Goal: Complete application form

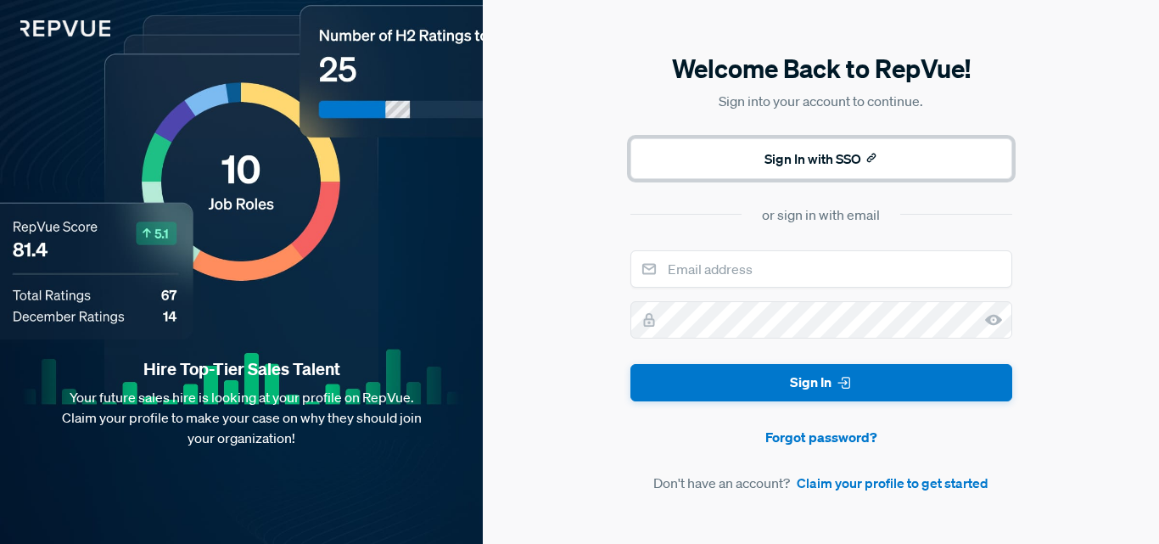
click at [789, 157] on button "Sign In with SSO" at bounding box center [821, 158] width 382 height 41
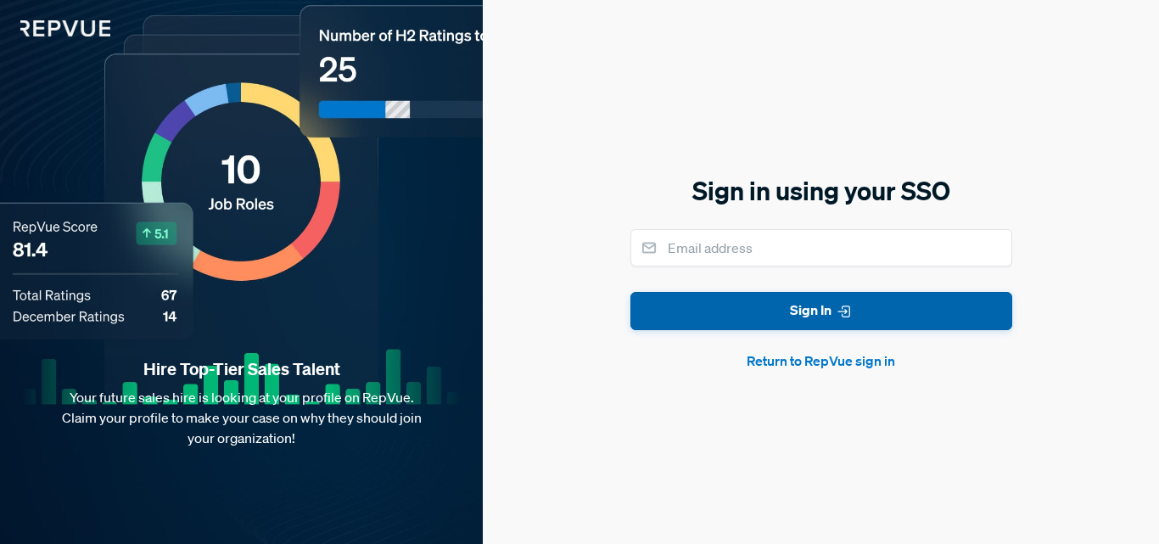
click at [797, 321] on button "Sign In" at bounding box center [821, 311] width 382 height 38
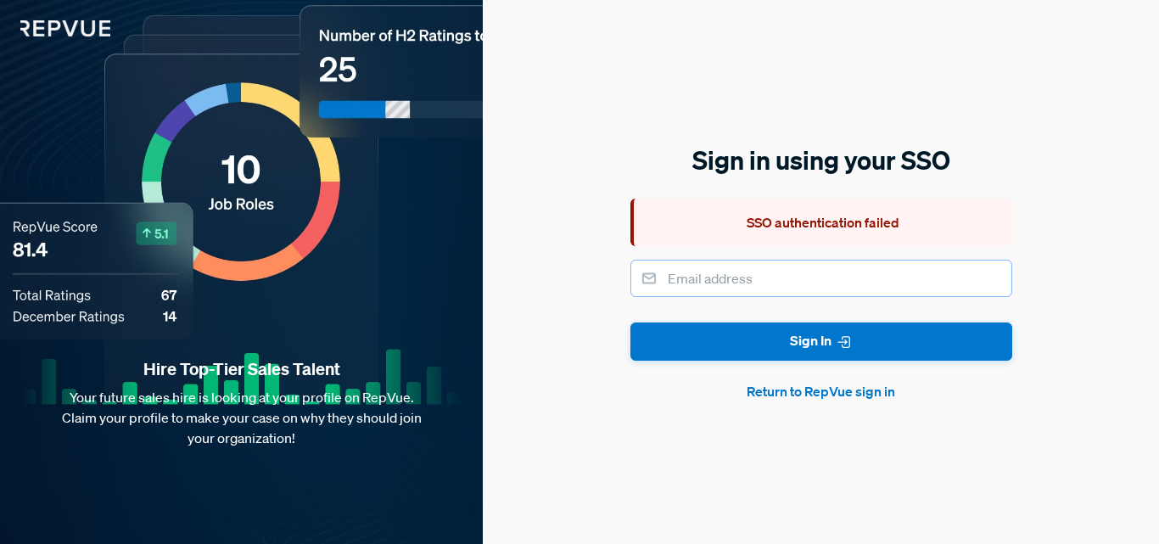
click at [771, 281] on input "email" at bounding box center [821, 278] width 382 height 37
type input "amit.mkc9696@gmail.com"
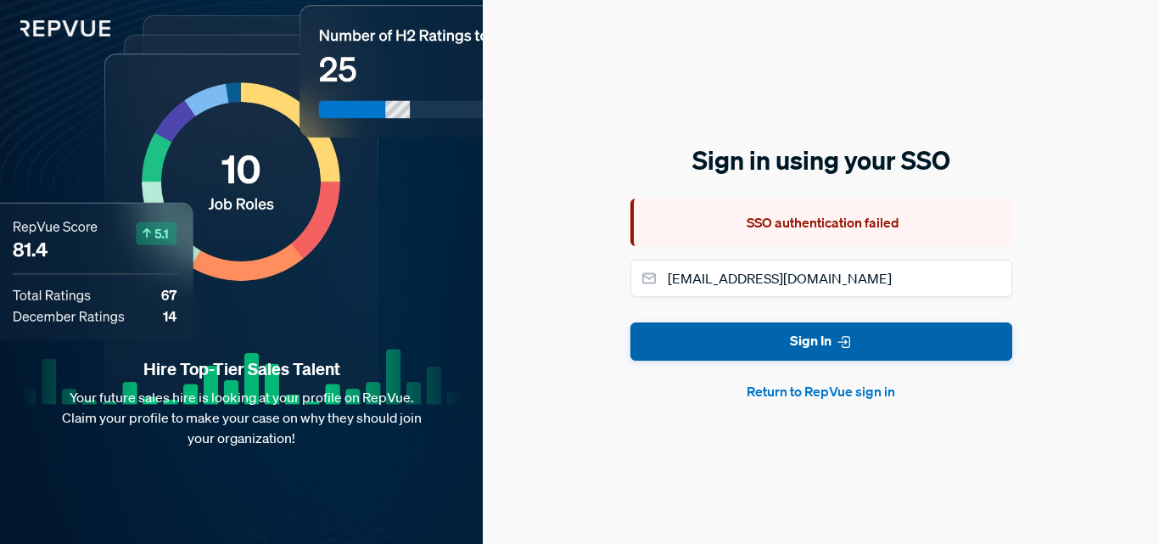
click at [748, 344] on button "Sign In" at bounding box center [821, 341] width 382 height 38
click at [832, 383] on button "Return to RepVue sign in" at bounding box center [821, 391] width 382 height 20
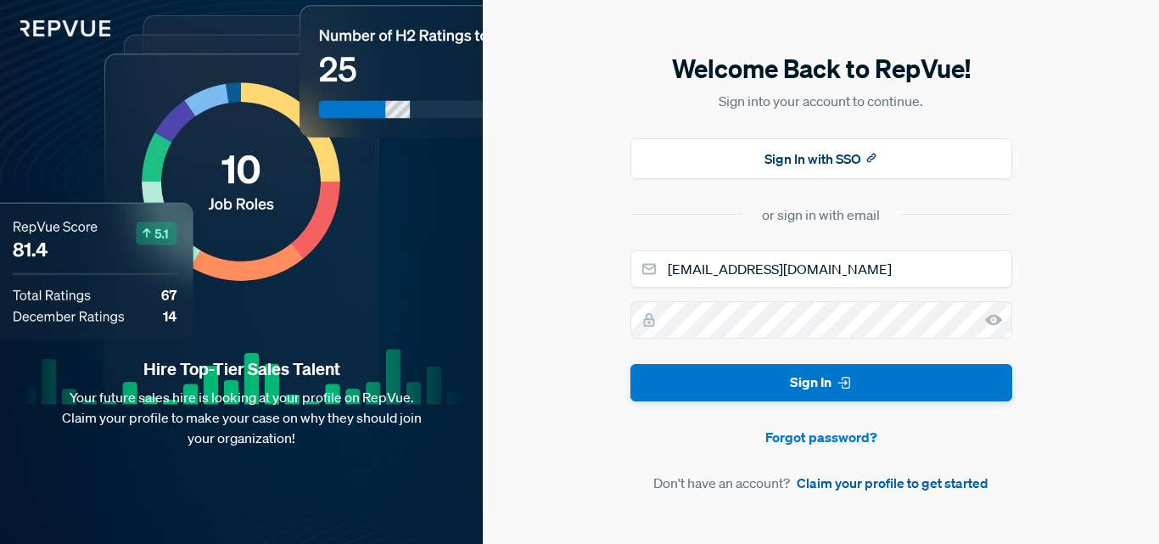
click at [870, 478] on link "Claim your profile to get started" at bounding box center [893, 483] width 192 height 20
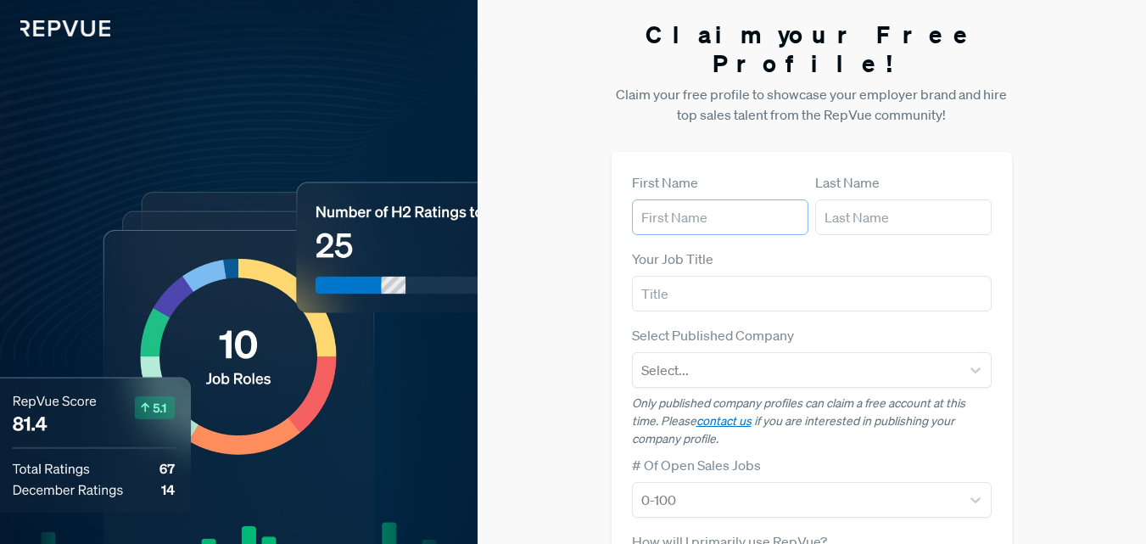
click at [655, 199] on input "text" at bounding box center [720, 217] width 176 height 36
type input "Amit"
click at [812, 187] on article "First Name Amit Last Name" at bounding box center [812, 203] width 361 height 63
click at [823, 199] on input "text" at bounding box center [903, 217] width 176 height 36
type input "[PERSON_NAME]"
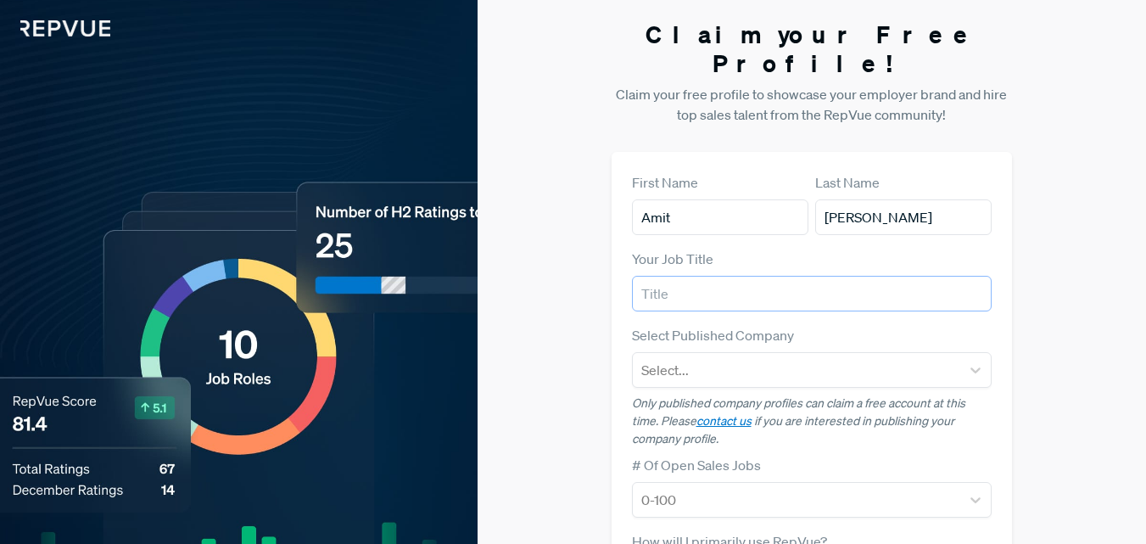
click at [783, 276] on input "text" at bounding box center [812, 294] width 361 height 36
click at [776, 276] on input "text" at bounding box center [812, 294] width 361 height 36
type input "Digital Marketing"
click at [781, 325] on div "Select Published Company Select..." at bounding box center [812, 356] width 361 height 63
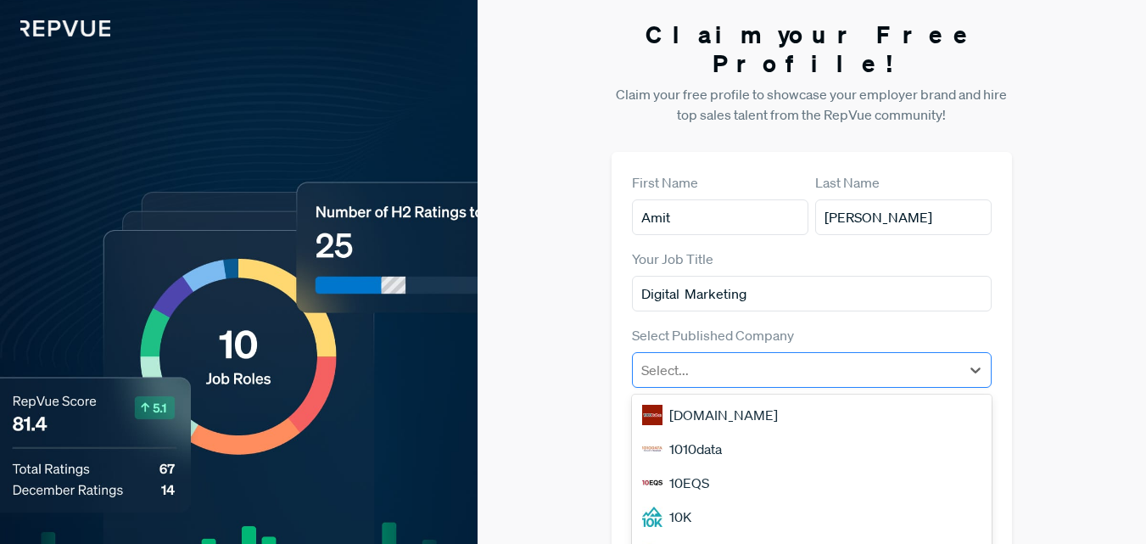
click at [819, 358] on div at bounding box center [796, 370] width 311 height 24
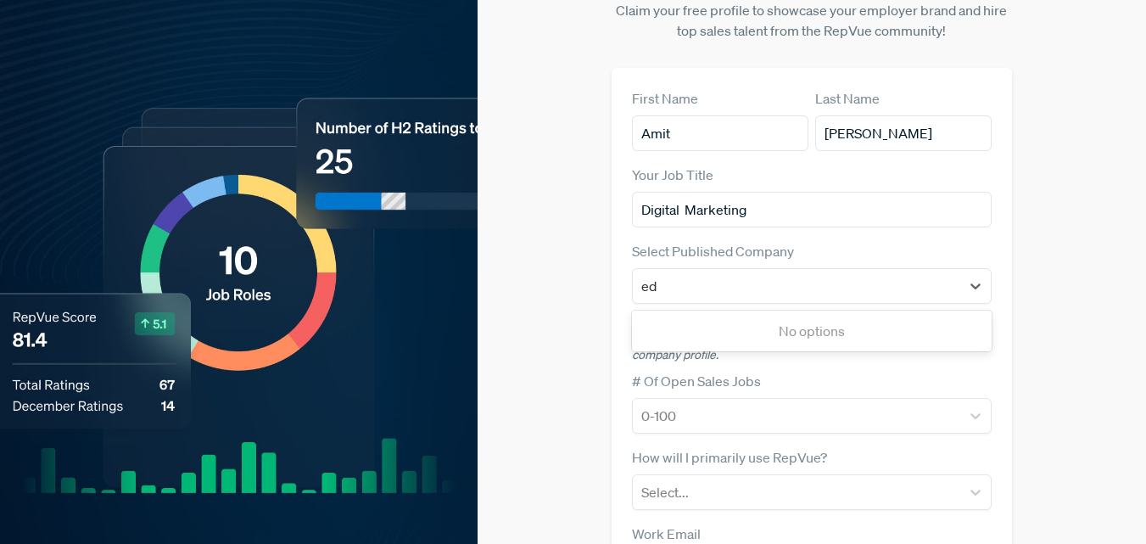
type input "e"
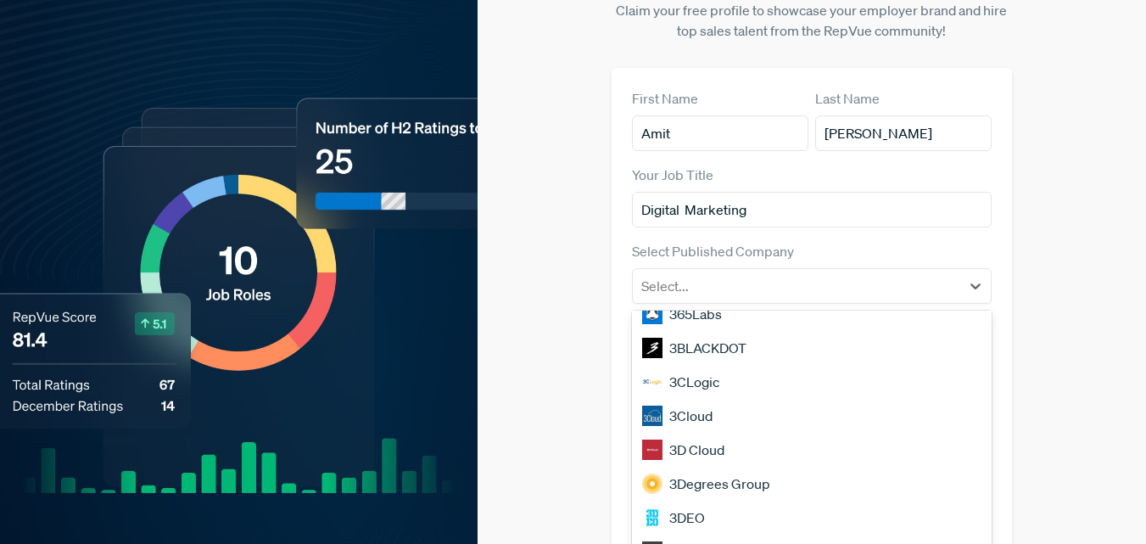
scroll to position [1449, 0]
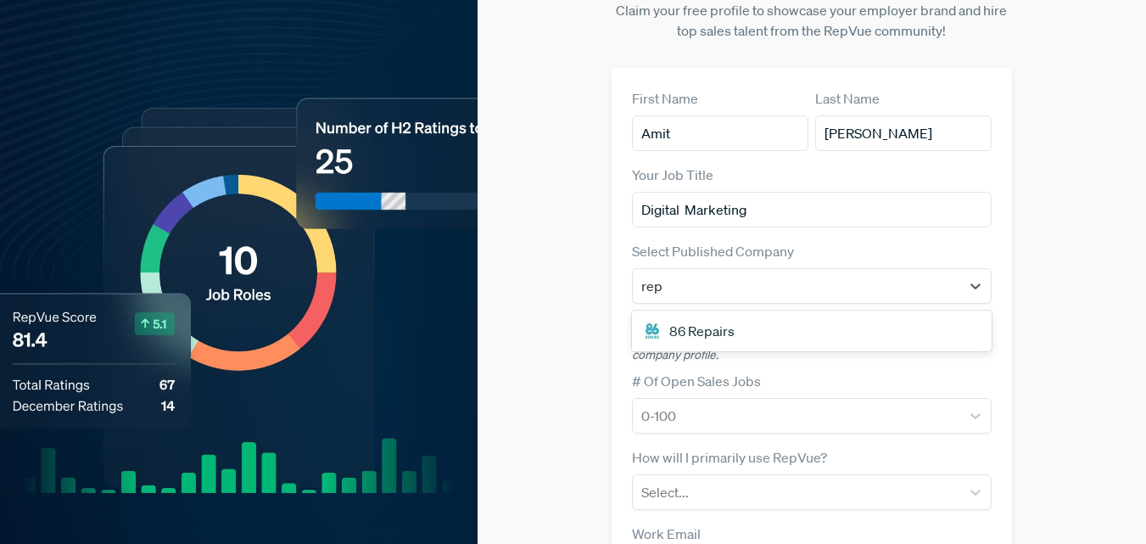
type input "rep"
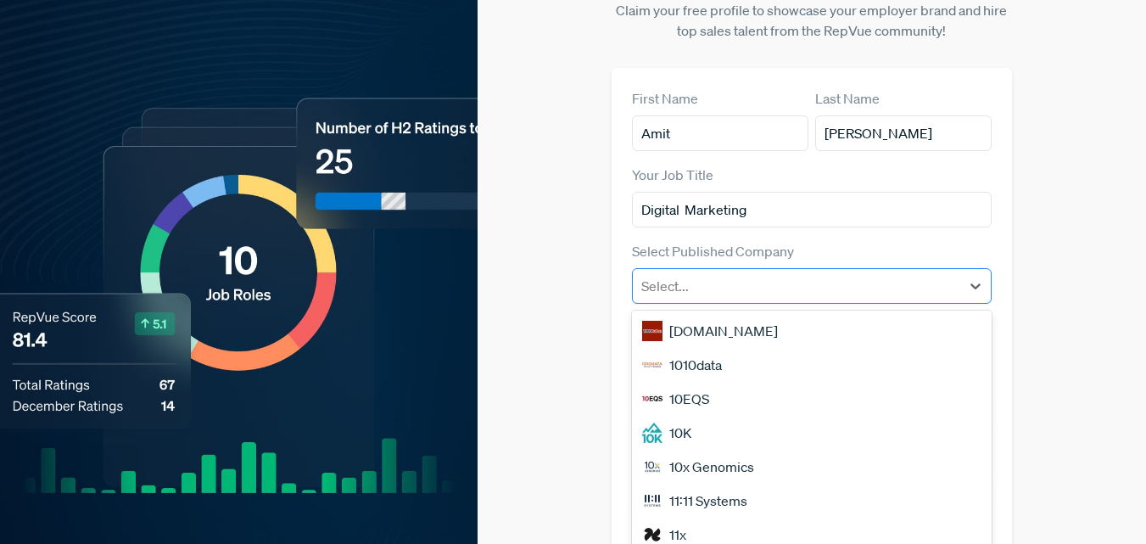
click at [696, 274] on div at bounding box center [796, 286] width 311 height 24
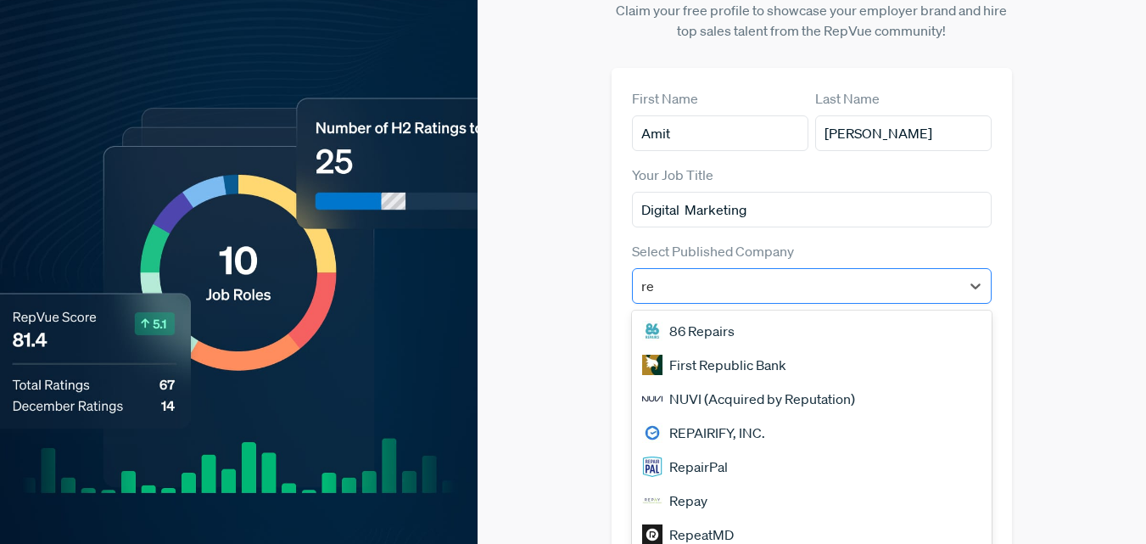
type input "r"
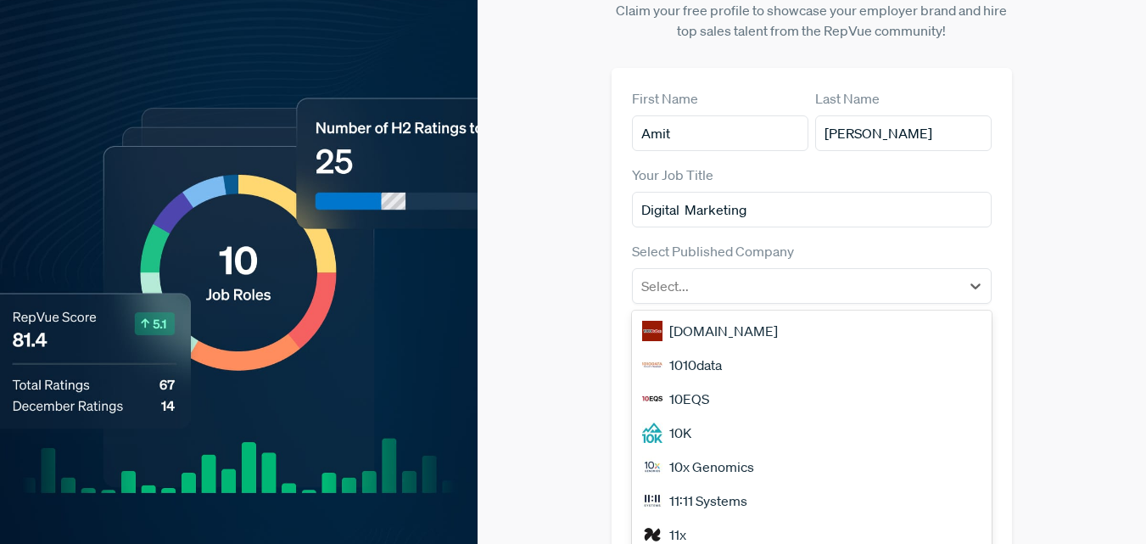
click at [677, 382] on div "10EQS" at bounding box center [812, 399] width 361 height 34
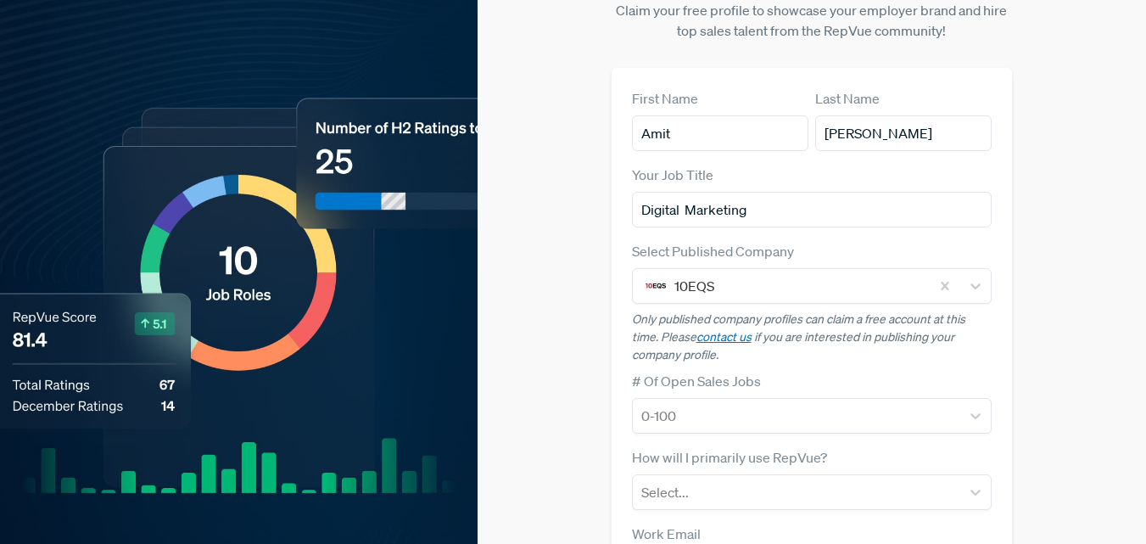
click at [690, 408] on form "First Name Amit Last Name Nishad Your Job Title Digital Marketing Select Publis…" at bounding box center [812, 427] width 361 height 679
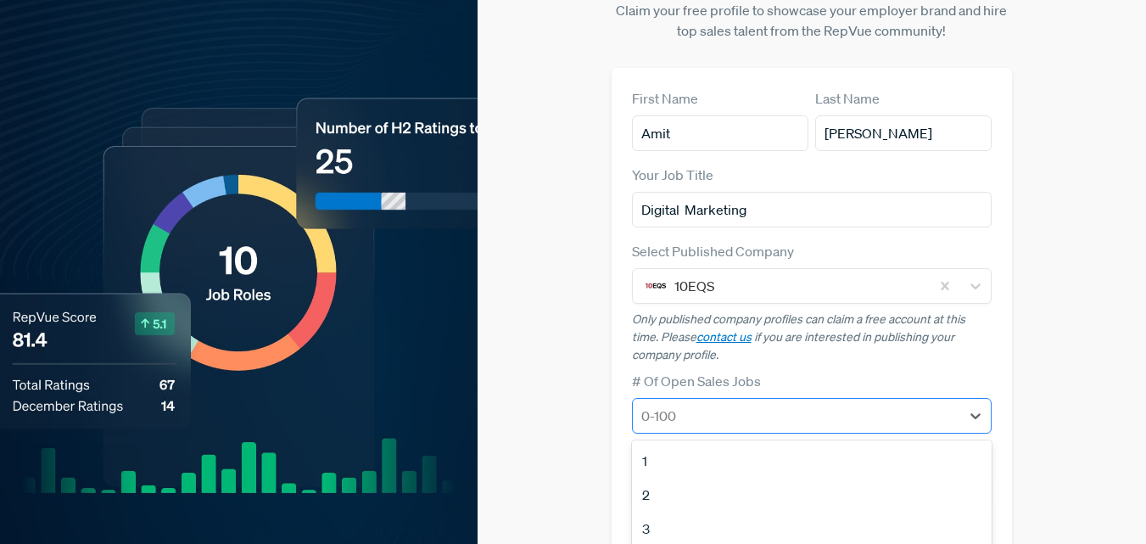
click at [702, 404] on div at bounding box center [796, 416] width 311 height 24
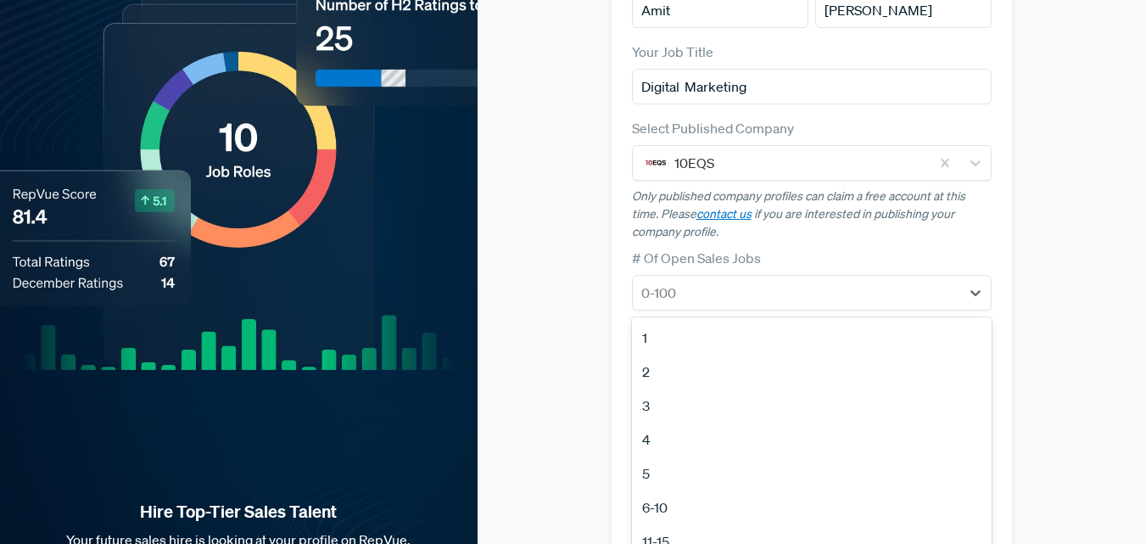
scroll to position [214, 0]
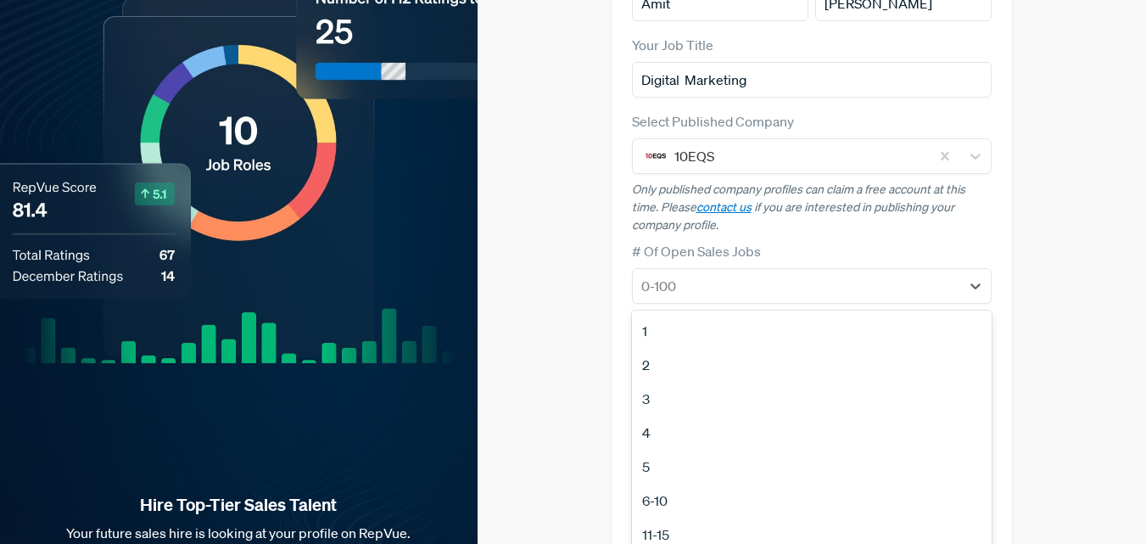
click at [695, 416] on div "4" at bounding box center [812, 433] width 361 height 34
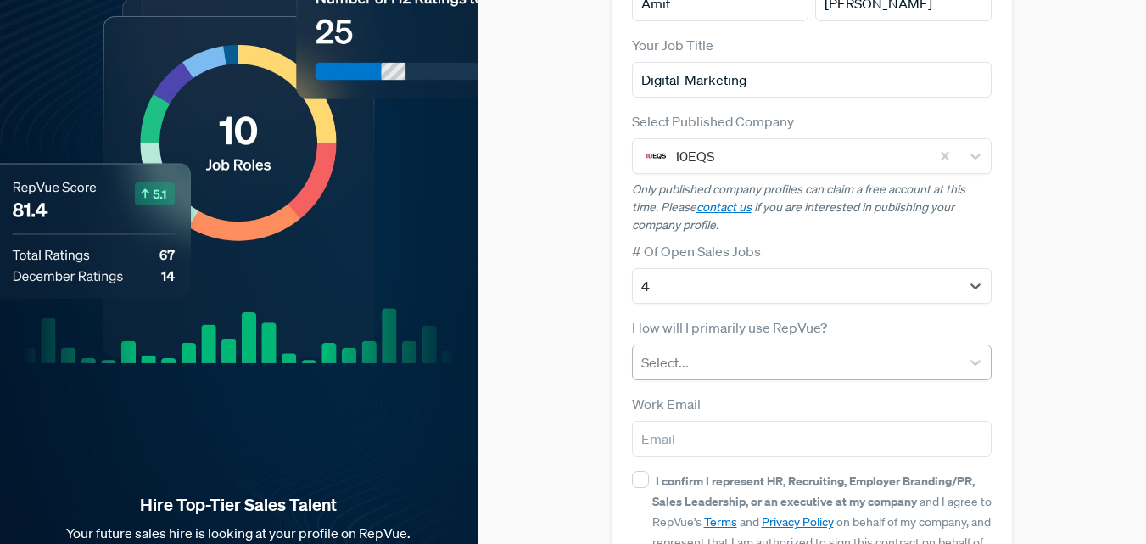
click at [741, 350] on div at bounding box center [796, 362] width 311 height 24
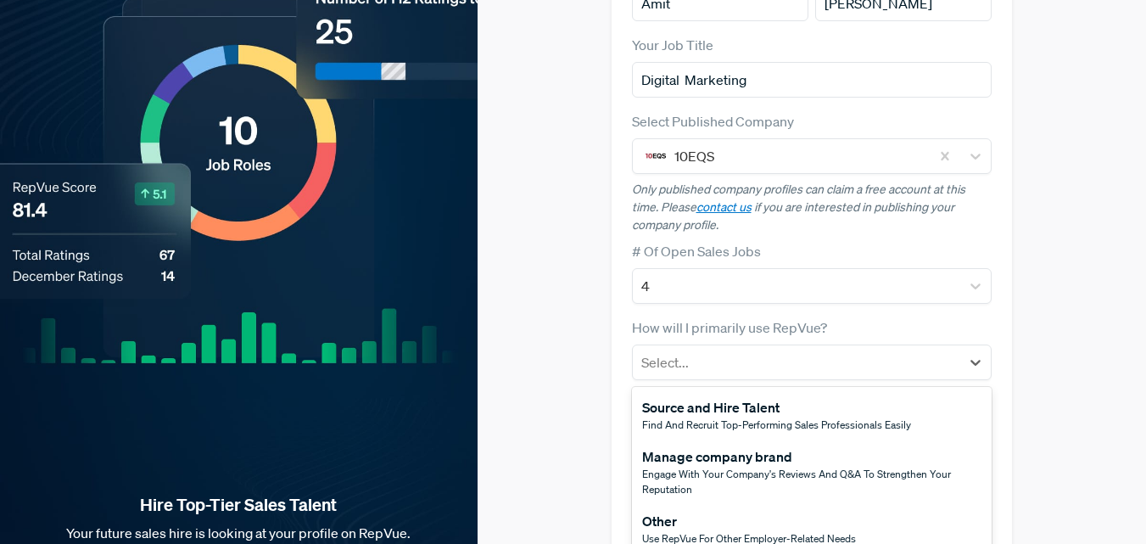
click at [689, 397] on div "Source and Hire Talent" at bounding box center [776, 407] width 269 height 20
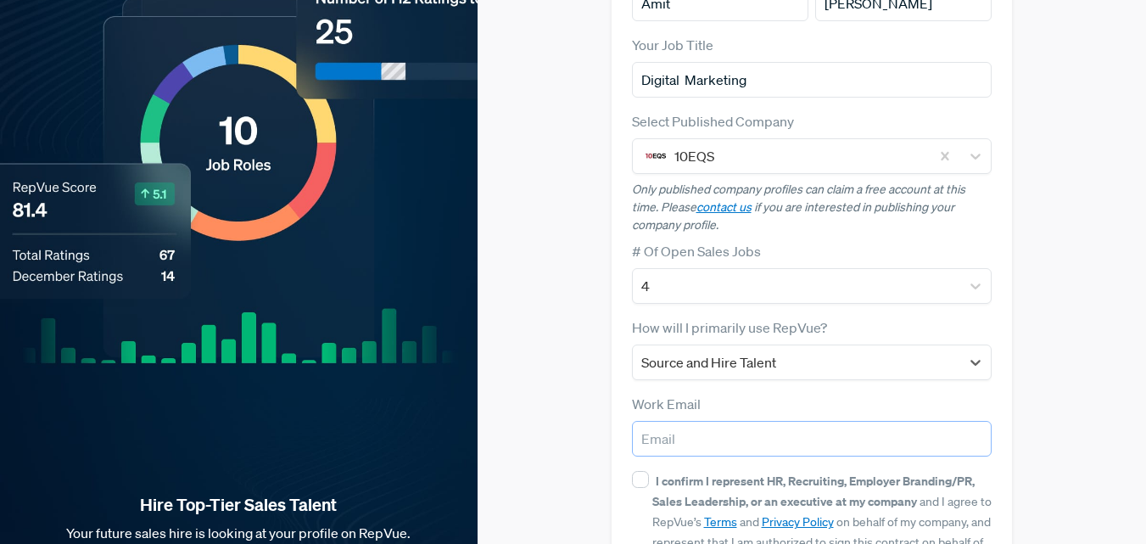
click at [667, 421] on input "email" at bounding box center [812, 439] width 361 height 36
type input "amit.mkc9696@gmail.com"
click at [642, 471] on input "I confirm I represent HR, Recruiting, Employer Branding/PR, Sales Leadership, o…" at bounding box center [640, 479] width 17 height 17
checkbox input "true"
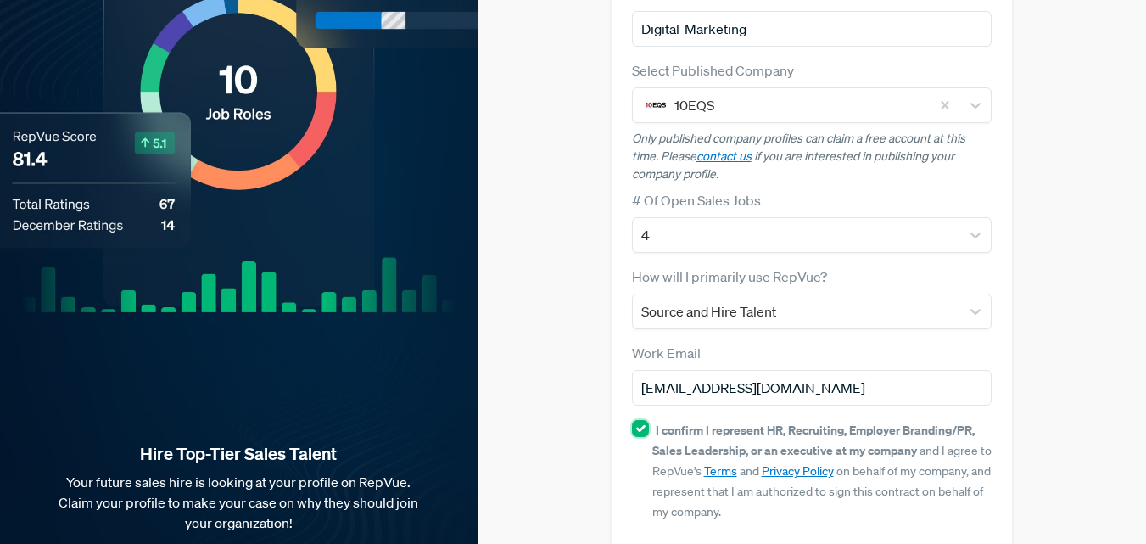
scroll to position [320, 0]
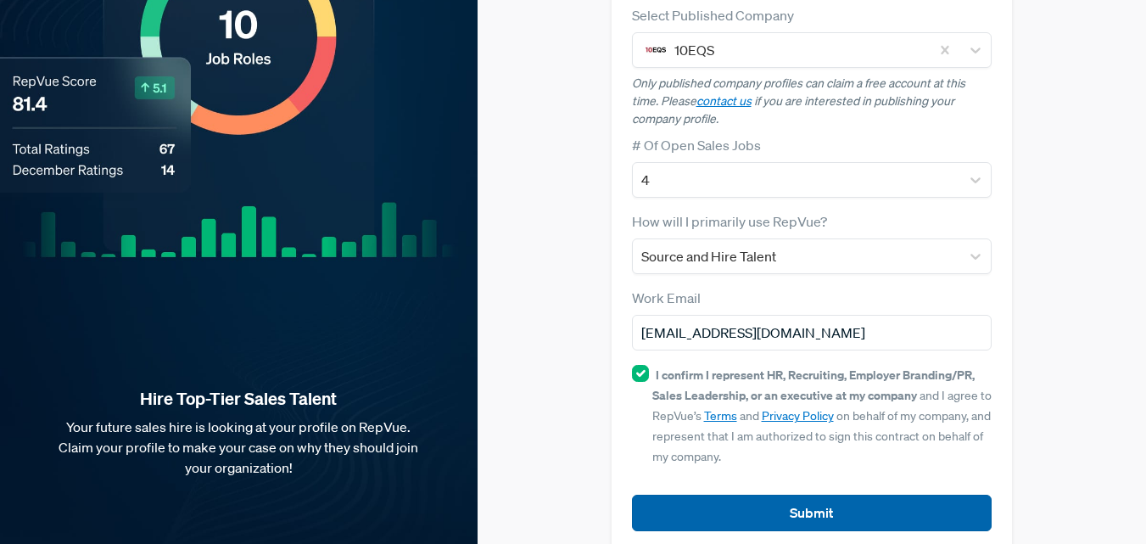
click at [703, 495] on button "Submit" at bounding box center [812, 513] width 361 height 36
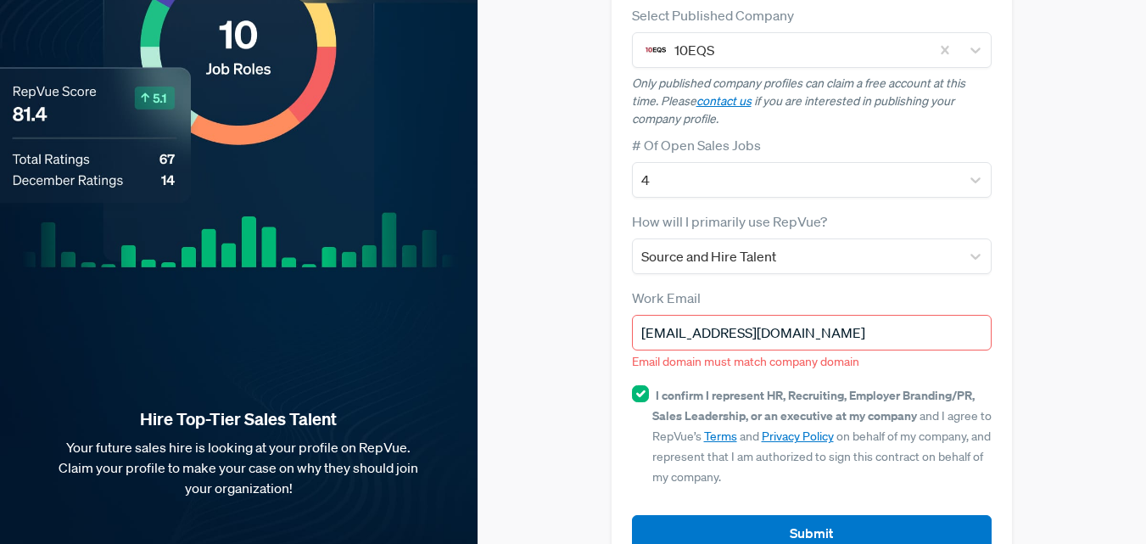
scroll to position [340, 0]
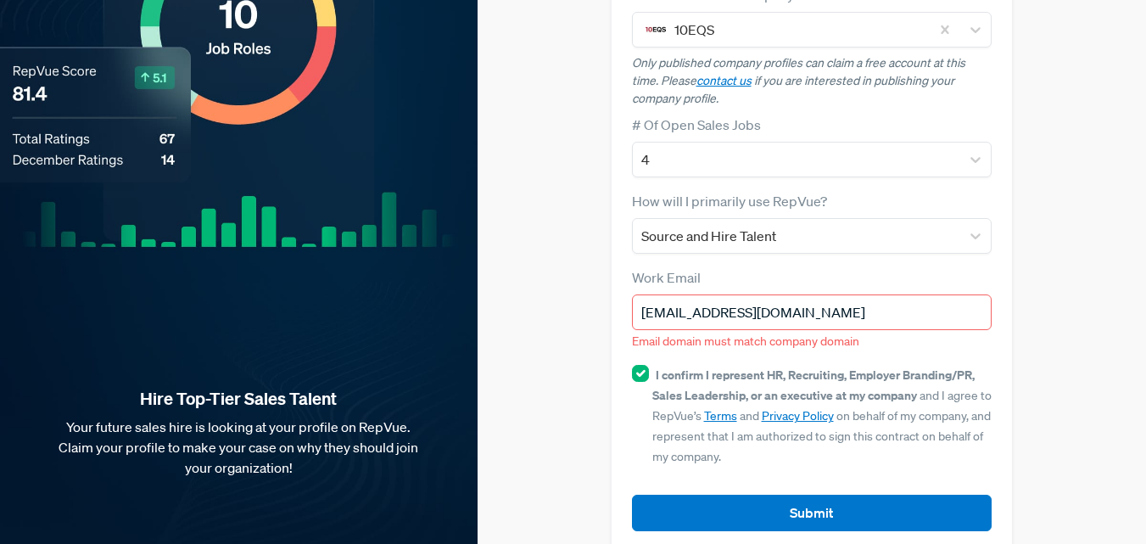
drag, startPoint x: 827, startPoint y: 290, endPoint x: 566, endPoint y: 253, distance: 264.0
click at [566, 253] on div "Claim your Free Profile! Claim your free profile to showcase your employer bran…" at bounding box center [812, 116] width 669 height 912
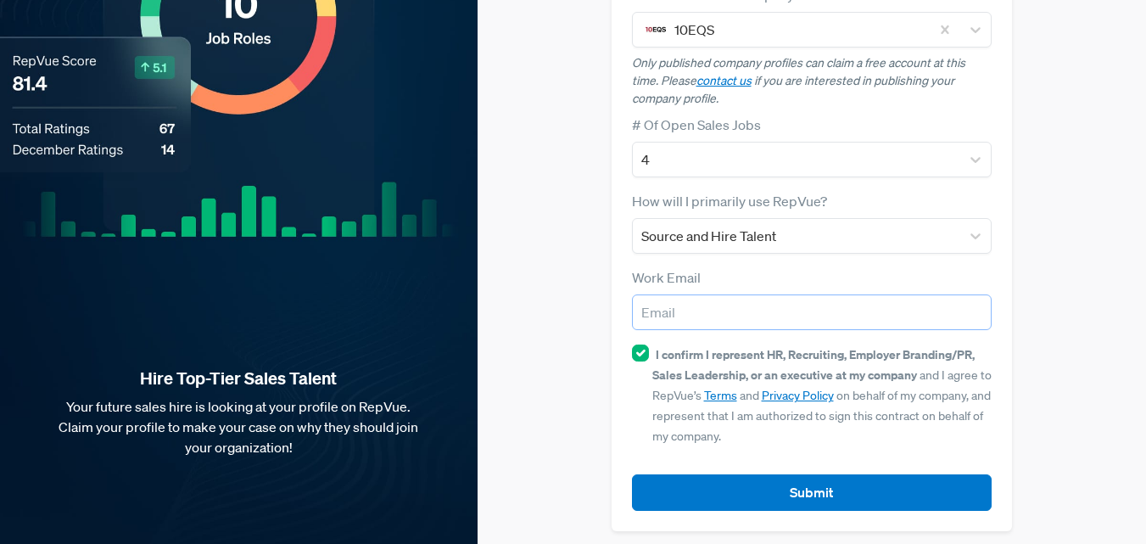
scroll to position [320, 0]
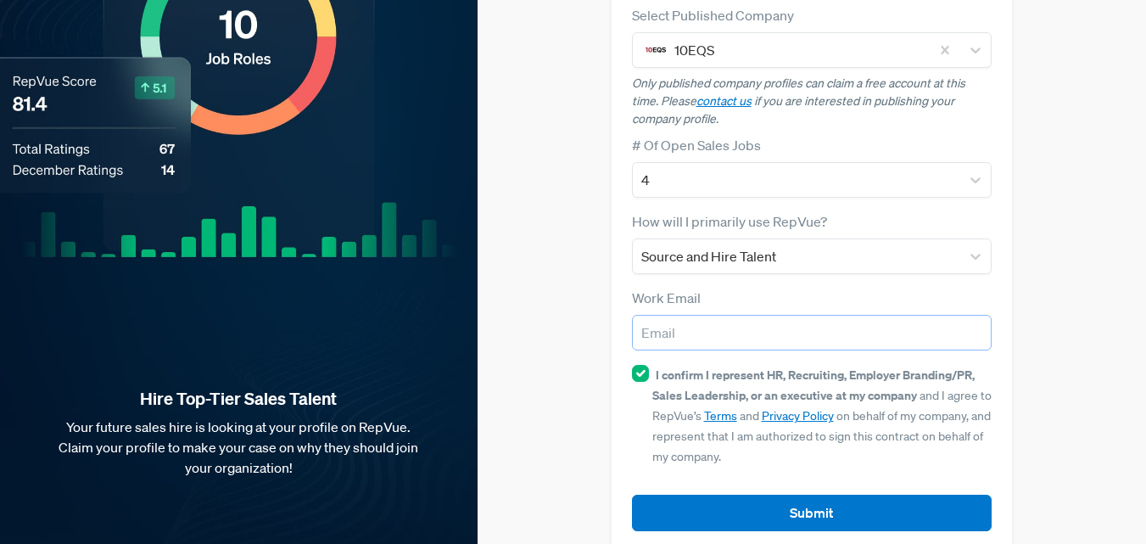
paste input "nfo@edps.in"
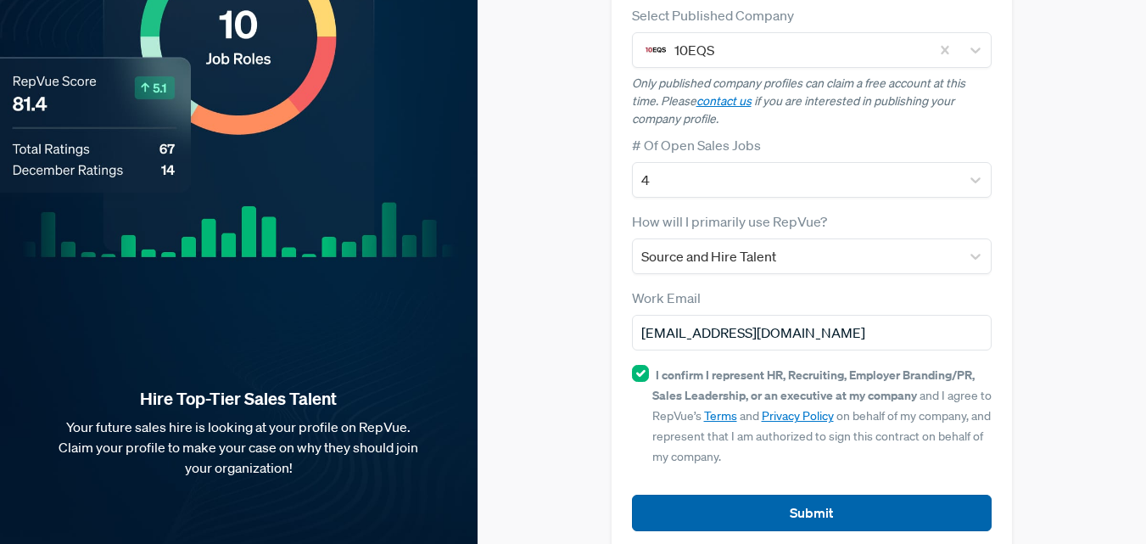
click at [750, 495] on button "Submit" at bounding box center [812, 513] width 361 height 36
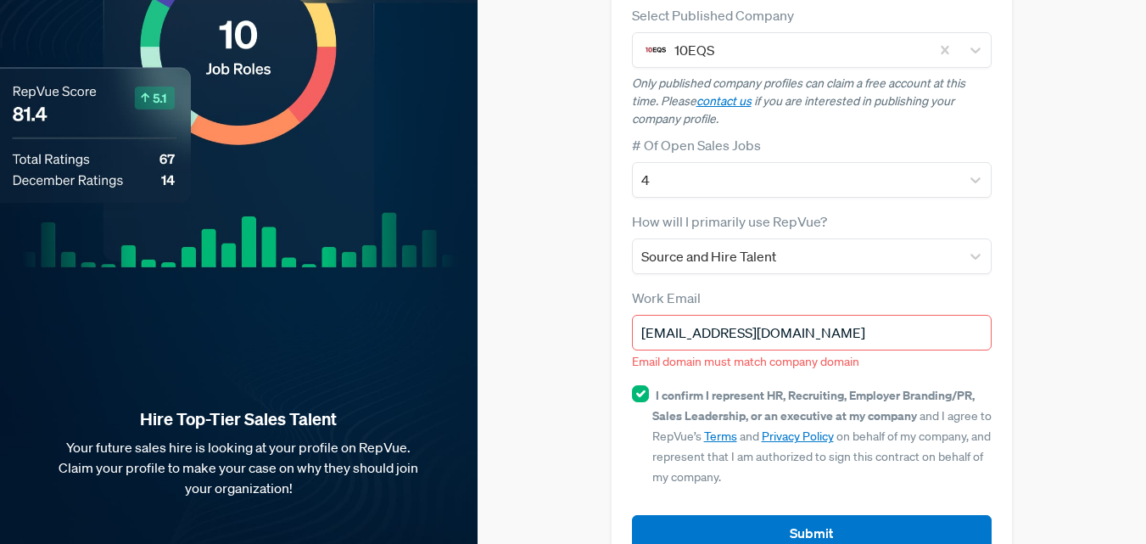
scroll to position [340, 0]
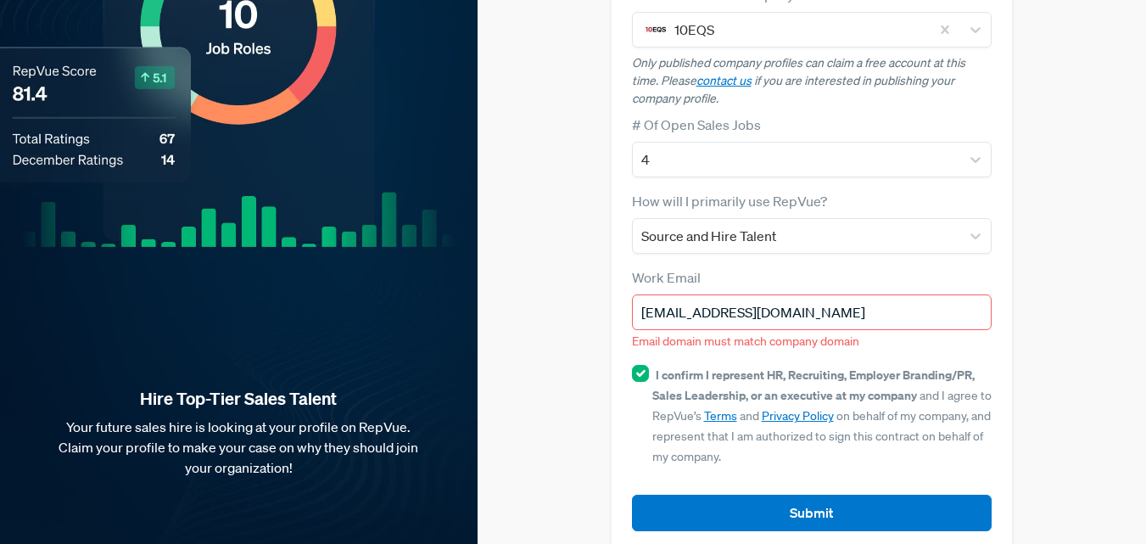
click at [646, 294] on input "nfo@edps.in" at bounding box center [812, 312] width 361 height 36
click at [640, 294] on input "nfo@edps.in" at bounding box center [812, 312] width 361 height 36
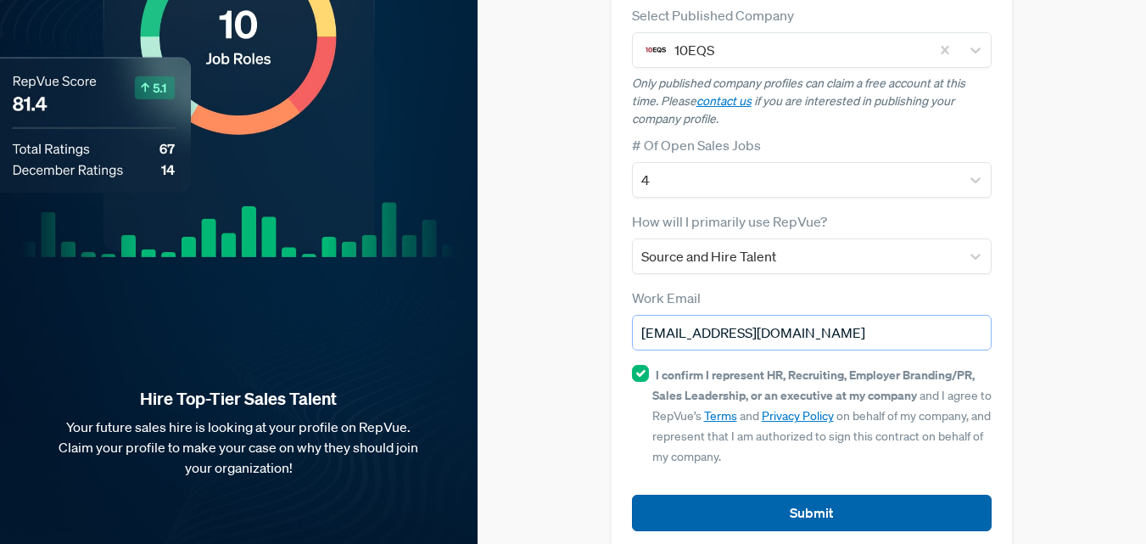
type input "info@edps.in"
click at [791, 495] on button "Submit" at bounding box center [812, 513] width 361 height 36
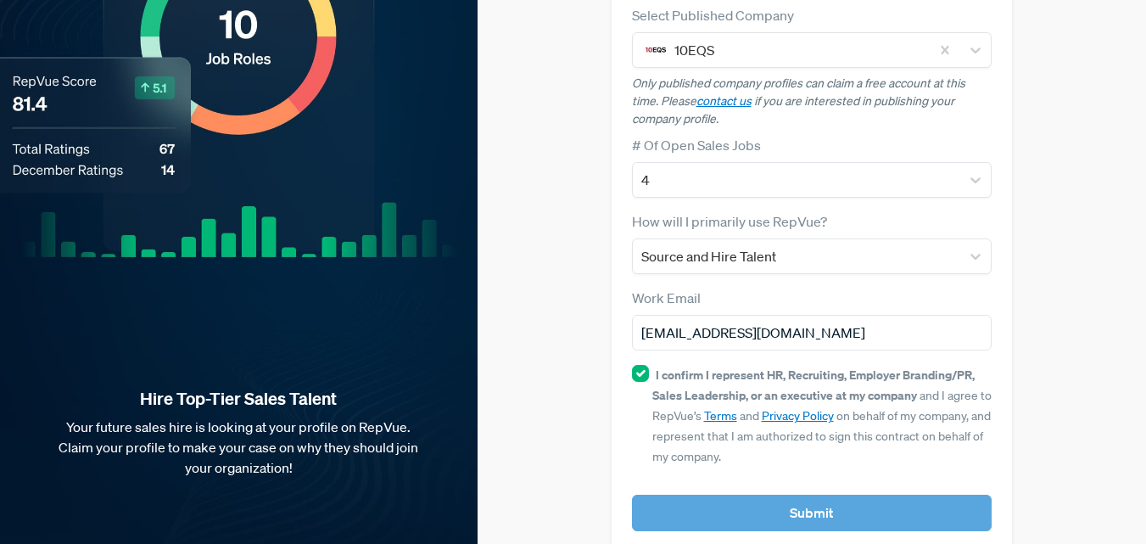
scroll to position [340, 0]
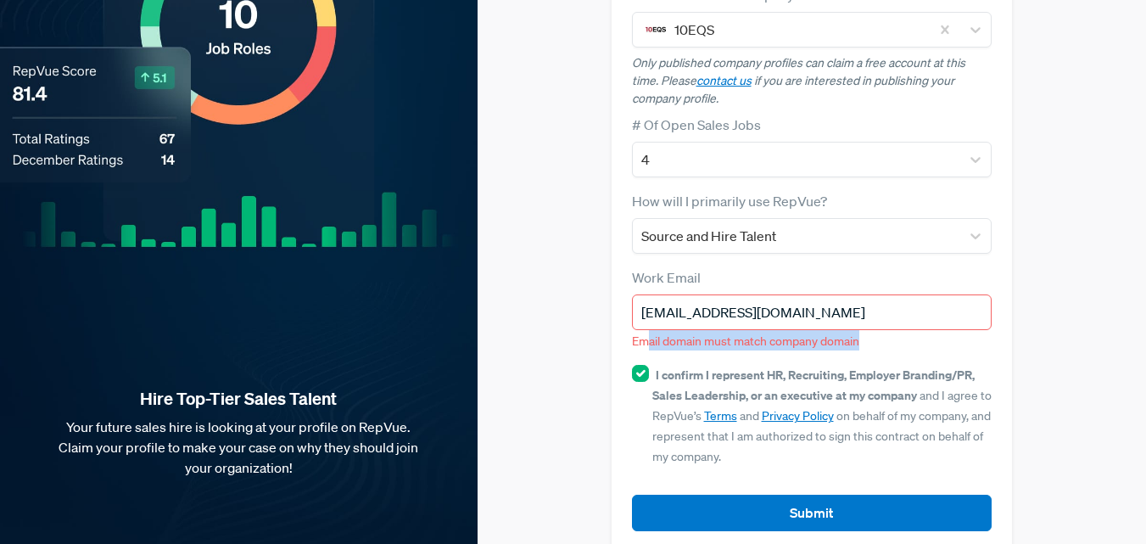
drag, startPoint x: 643, startPoint y: 313, endPoint x: 776, endPoint y: 329, distance: 134.2
click at [776, 329] on form "First Name Amit Last Name Nishad Your Job Title Digital Marketing Select Publis…" at bounding box center [812, 181] width 361 height 699
click at [682, 294] on input "info@edps.in" at bounding box center [812, 312] width 361 height 36
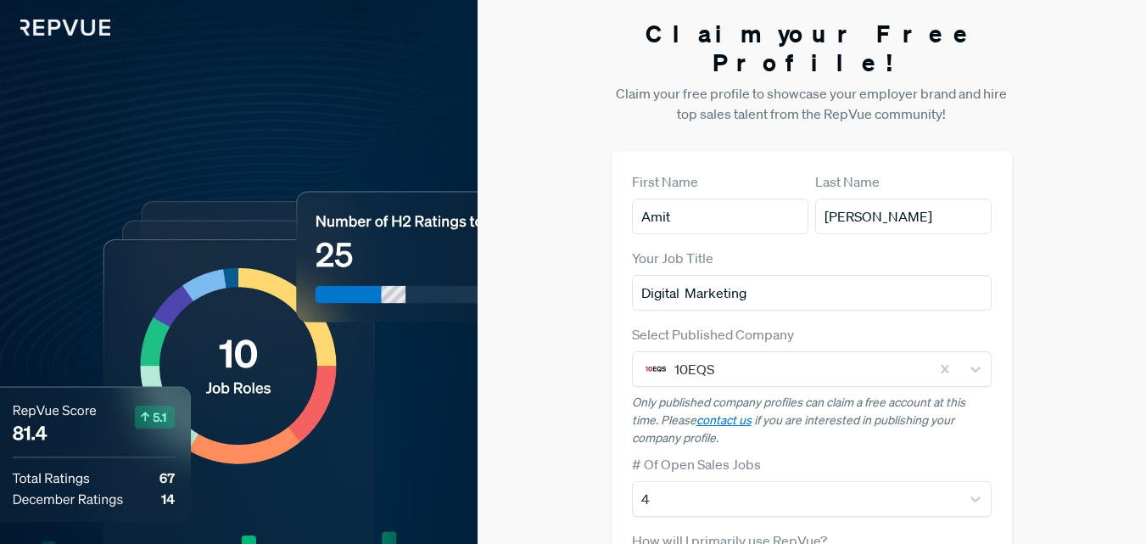
scroll to position [0, 0]
drag, startPoint x: 668, startPoint y: 191, endPoint x: 557, endPoint y: 182, distance: 110.7
click at [557, 182] on div "Claim your Free Profile! Claim your free profile to showcase your employer bran…" at bounding box center [812, 456] width 669 height 912
type input "EDP"
click at [922, 199] on input "[PERSON_NAME]" at bounding box center [903, 217] width 176 height 36
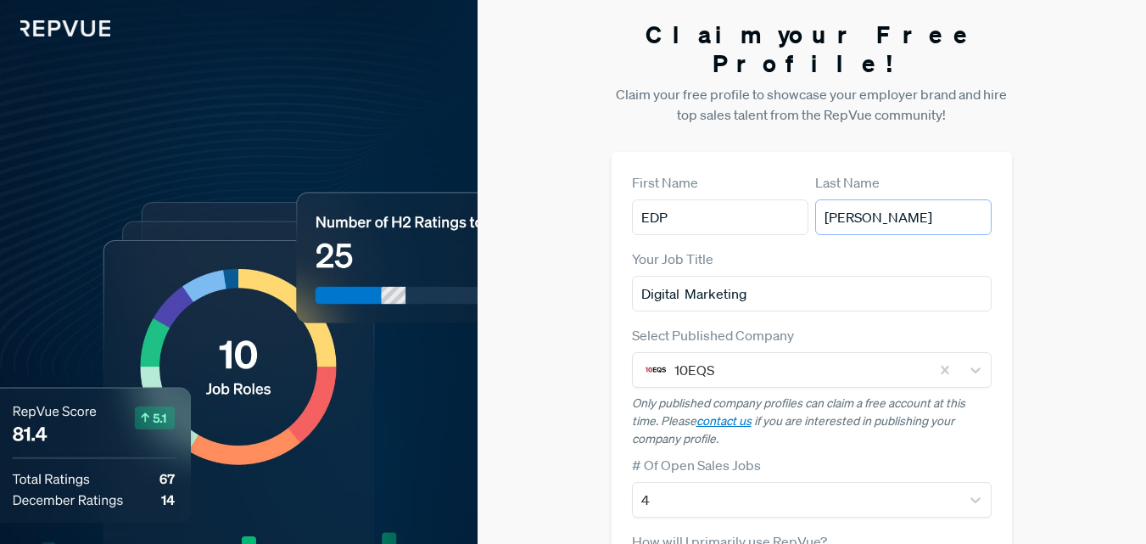
click at [922, 199] on input "[PERSON_NAME]" at bounding box center [903, 217] width 176 height 36
type input "Services"
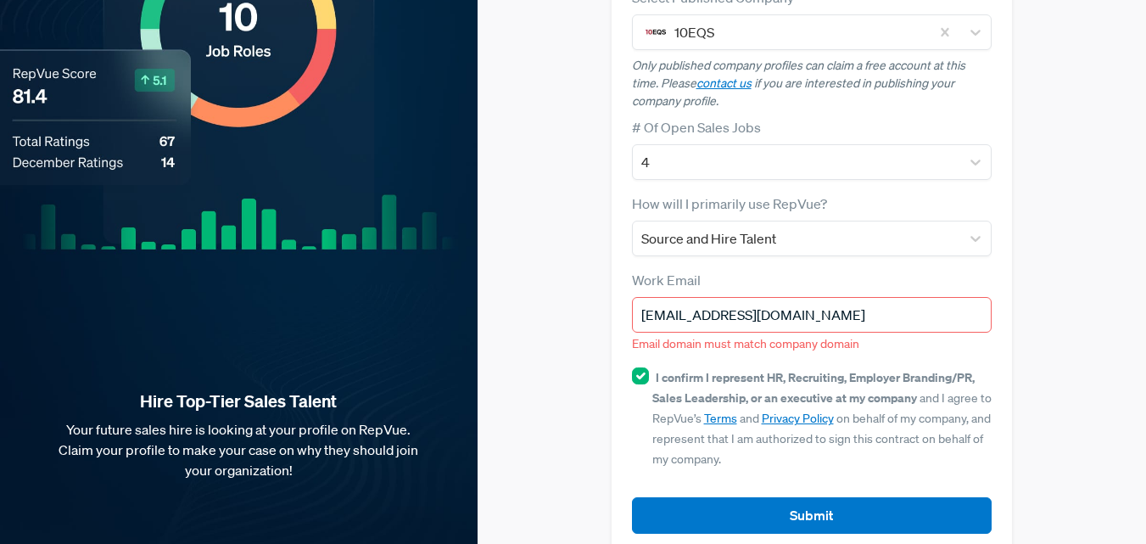
scroll to position [339, 0]
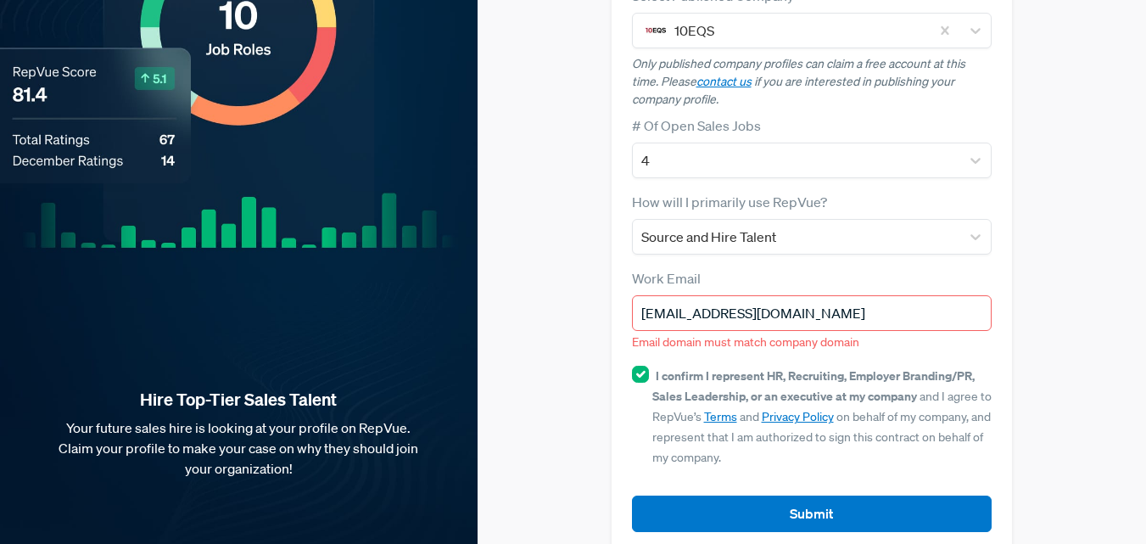
click at [727, 495] on button "Submit" at bounding box center [812, 513] width 361 height 36
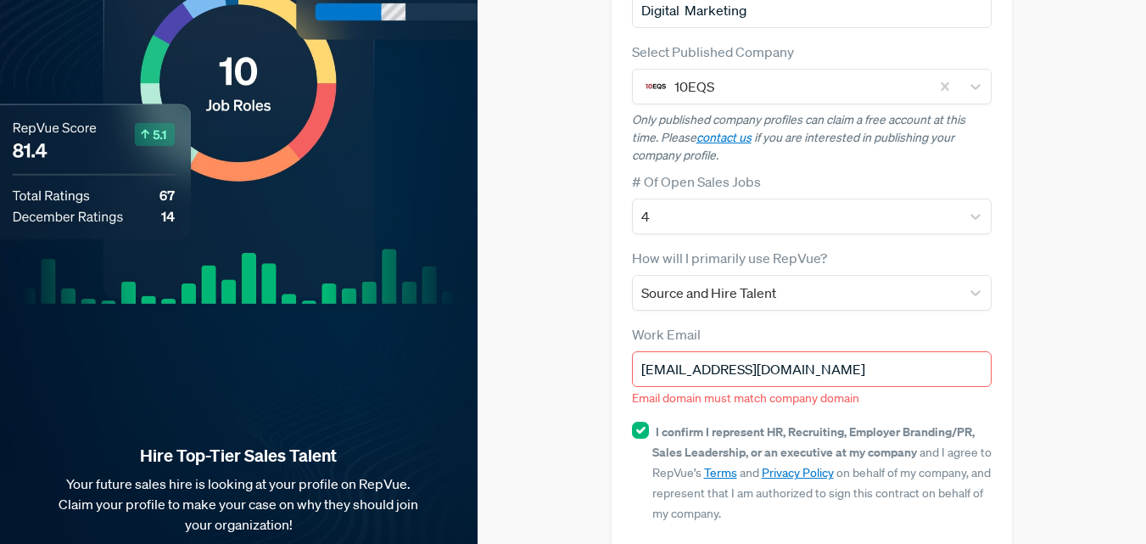
scroll to position [255, 0]
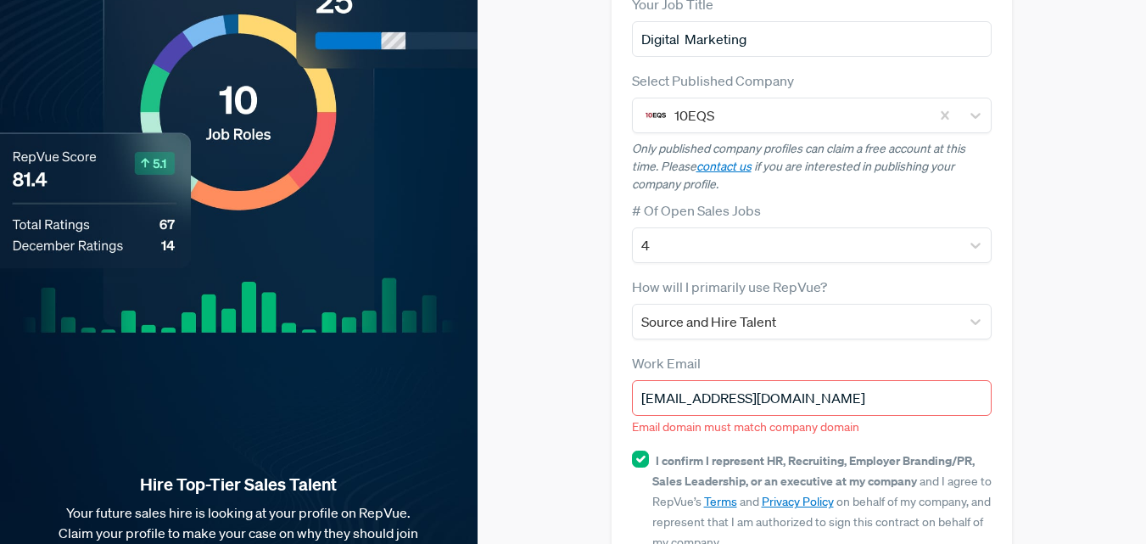
click at [742, 385] on input "info@edps.in" at bounding box center [812, 398] width 361 height 36
click at [638, 380] on input "info@edps.in" at bounding box center [812, 398] width 361 height 36
click at [733, 380] on input "info@edps.in" at bounding box center [812, 398] width 361 height 36
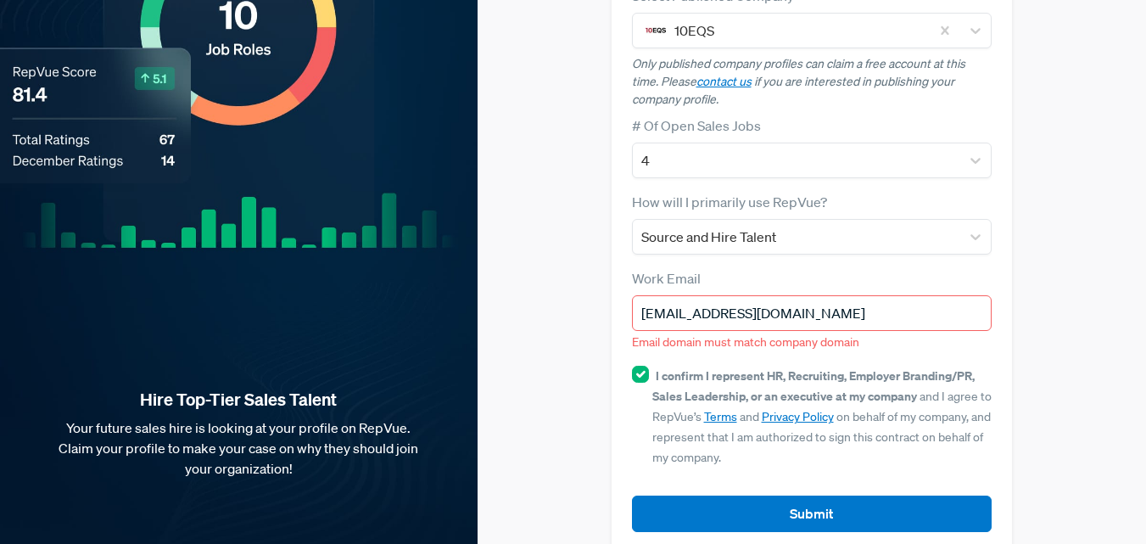
scroll to position [340, 0]
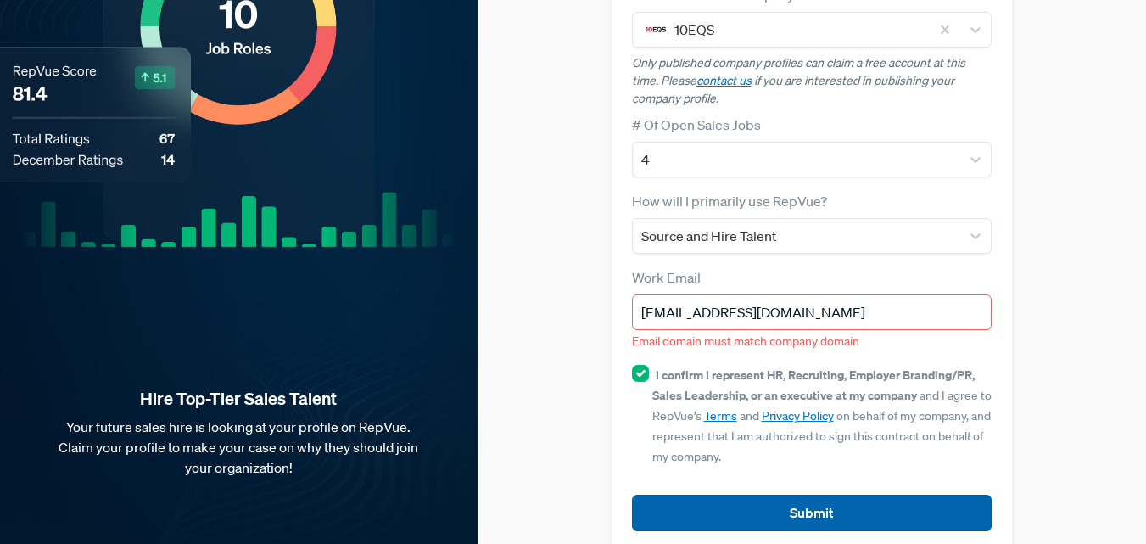
click at [709, 495] on button "Submit" at bounding box center [812, 513] width 361 height 36
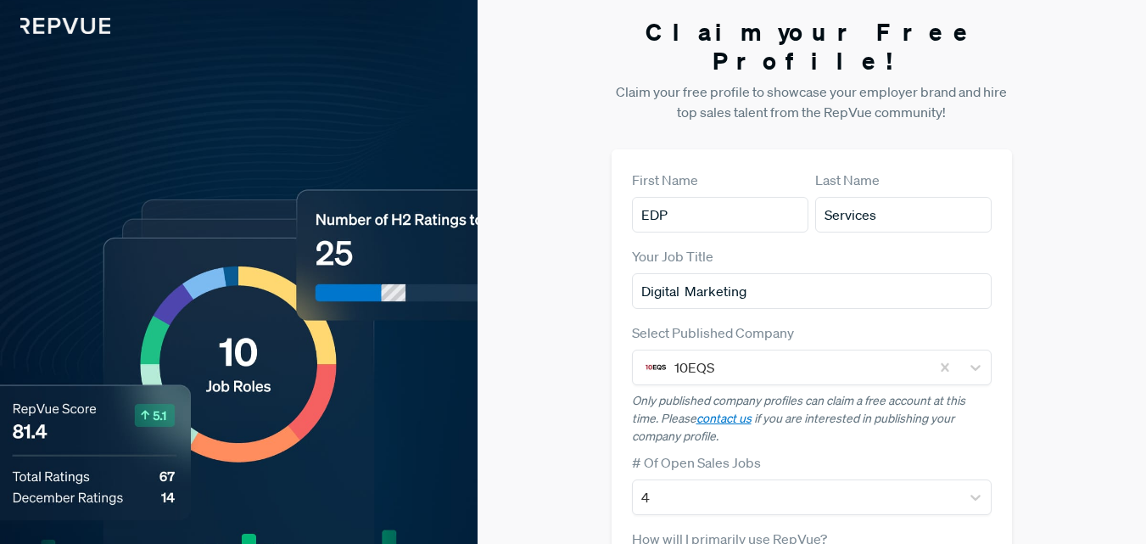
scroll to position [0, 0]
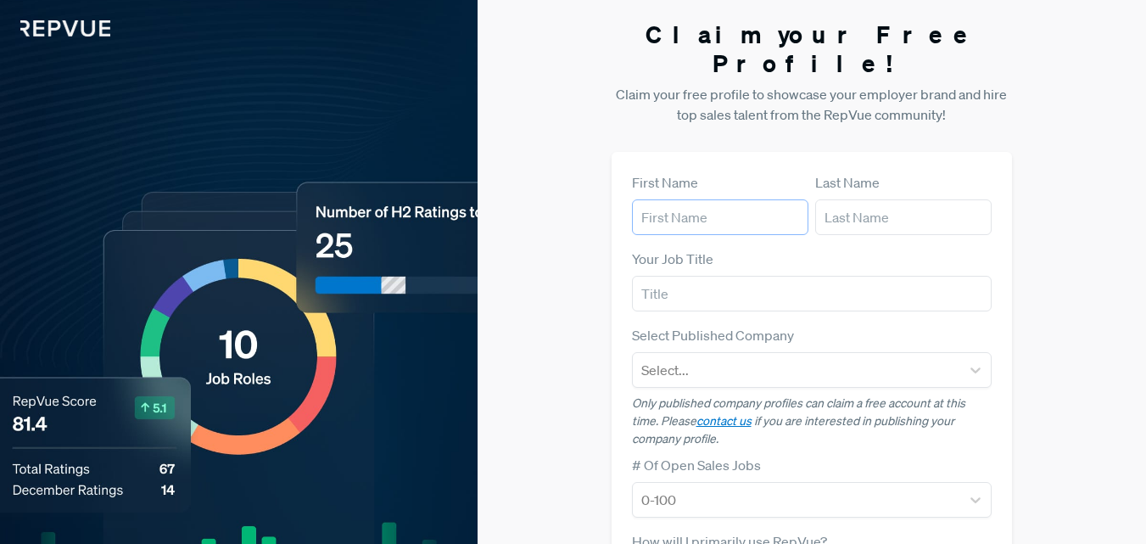
click at [729, 199] on input "text" at bounding box center [720, 217] width 176 height 36
type input "Amit"
click at [863, 199] on input "text" at bounding box center [903, 217] width 176 height 36
click at [865, 249] on div "Your Job Title" at bounding box center [812, 280] width 361 height 63
click at [895, 249] on div "Your Job Title" at bounding box center [812, 280] width 361 height 63
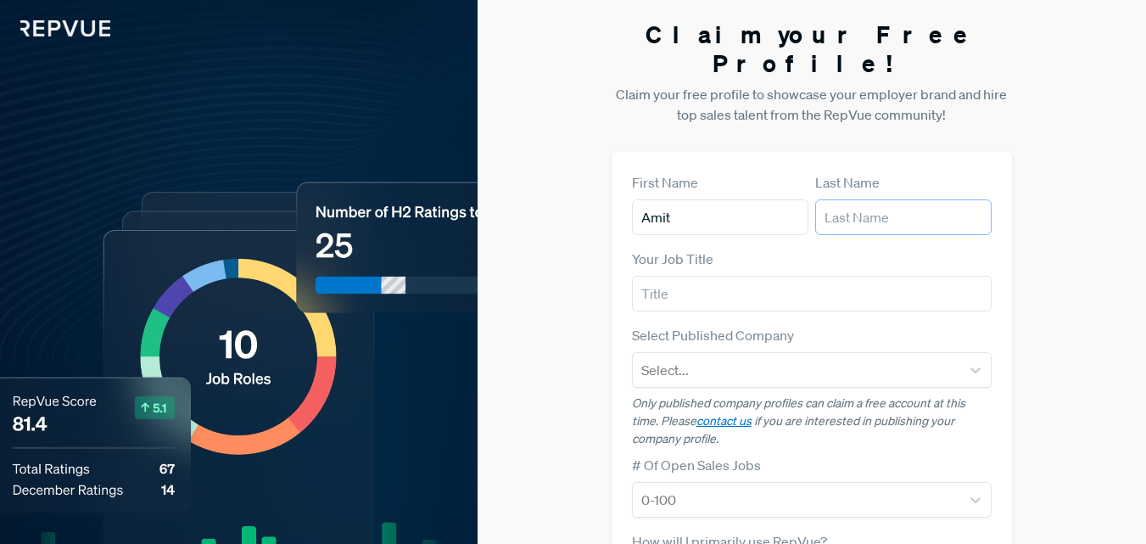
drag, startPoint x: 912, startPoint y: 186, endPoint x: 921, endPoint y: 199, distance: 15.8
click at [914, 199] on input "text" at bounding box center [903, 217] width 176 height 36
type input "[PERSON_NAME]"
drag, startPoint x: 829, startPoint y: 241, endPoint x: 834, endPoint y: 255, distance: 14.5
click at [828, 249] on div "Your Job Title" at bounding box center [812, 280] width 361 height 63
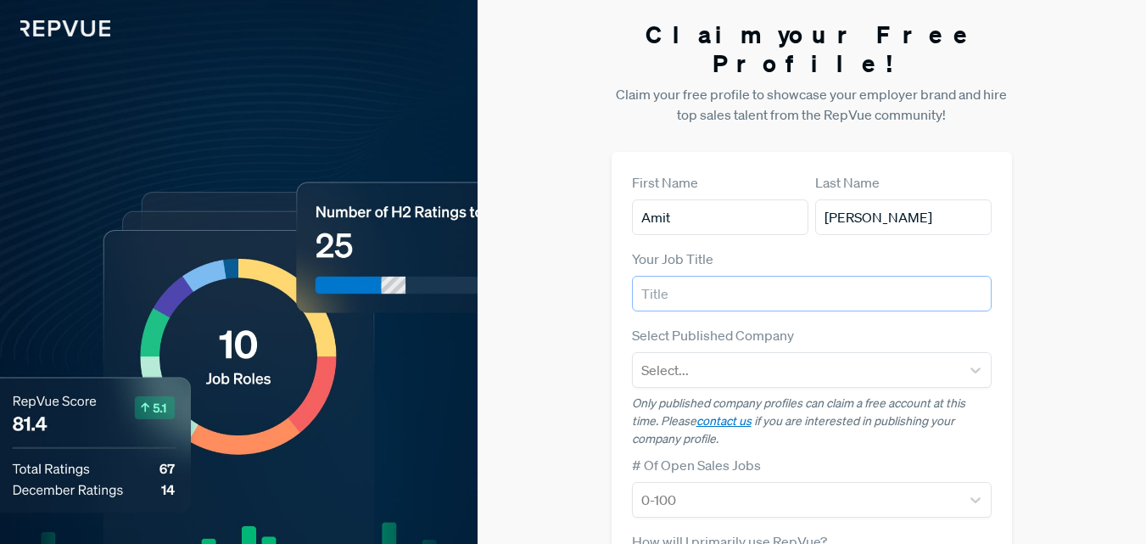
click at [839, 276] on input "text" at bounding box center [812, 294] width 361 height 36
click at [679, 355] on div "Select..." at bounding box center [797, 370] width 328 height 31
click at [692, 335] on article "Select Published Company Select... Only published company profiles can claim a …" at bounding box center [812, 386] width 361 height 123
